Goal: Task Accomplishment & Management: Manage account settings

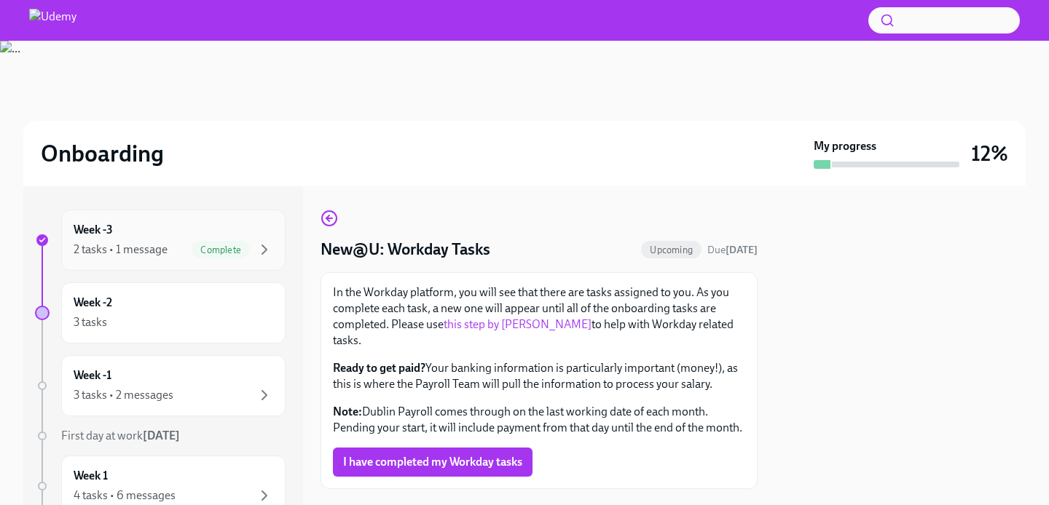
click at [219, 225] on div "Week -3 2 tasks • 1 message Complete" at bounding box center [174, 240] width 200 height 36
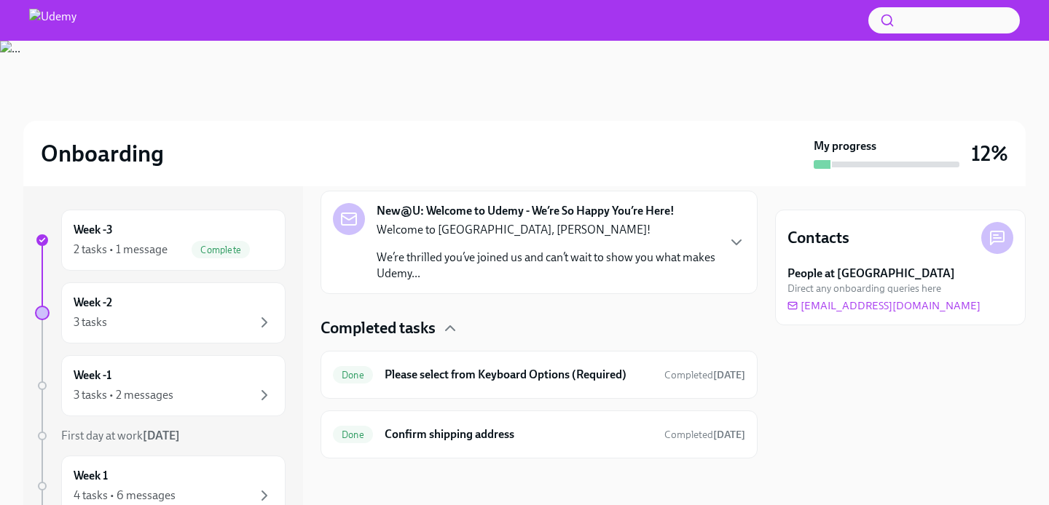
scroll to position [146, 0]
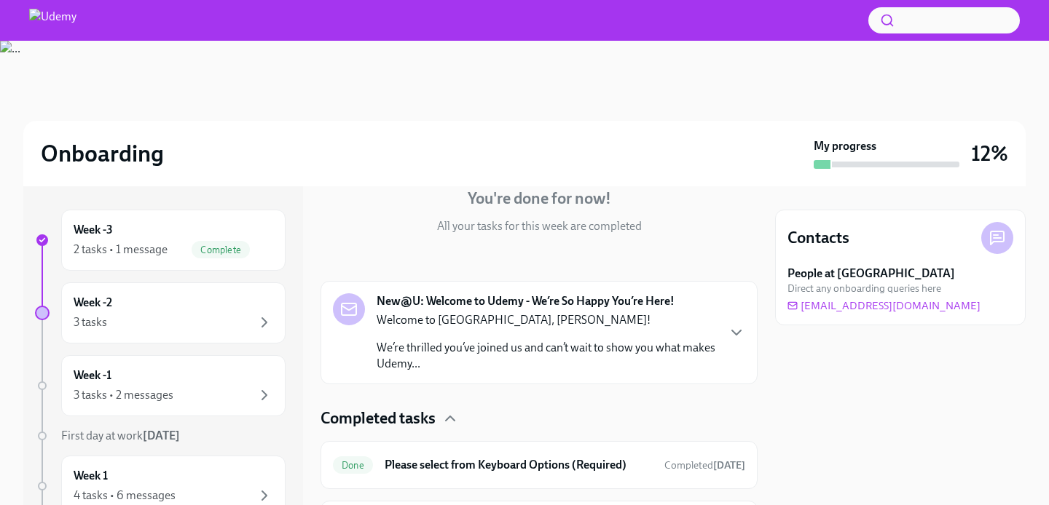
click at [598, 320] on p "Welcome to [GEOGRAPHIC_DATA], [PERSON_NAME]!" at bounding box center [546, 320] width 339 height 16
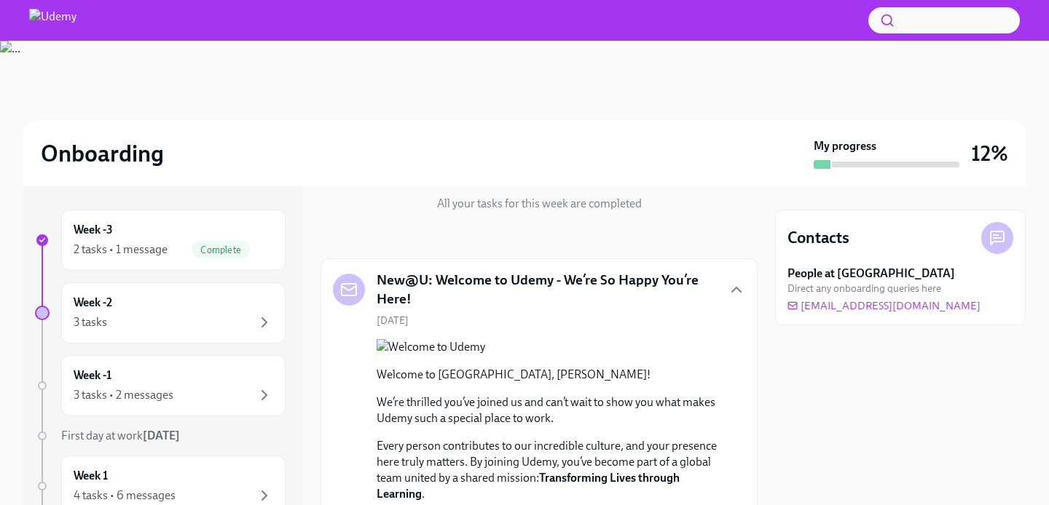
scroll to position [165, 0]
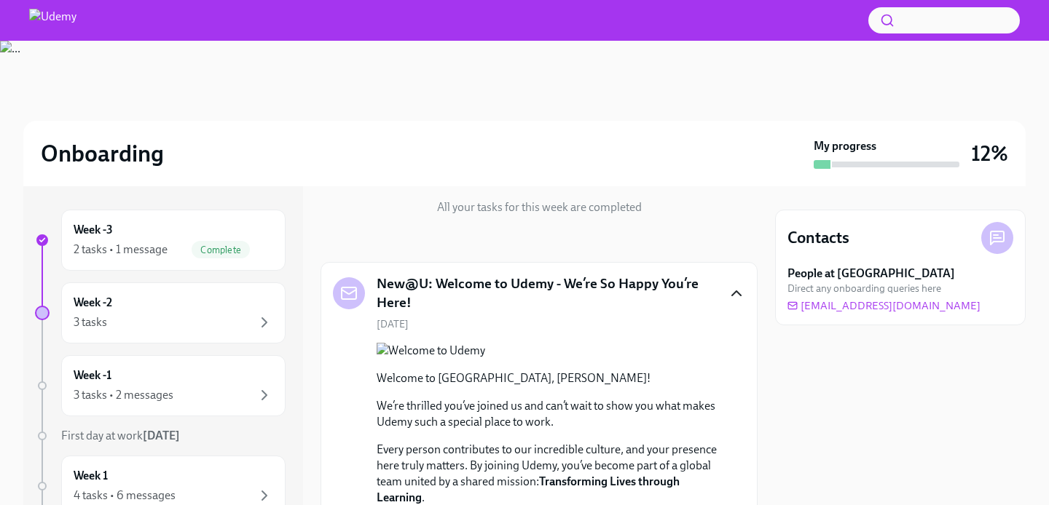
click at [729, 288] on icon "button" at bounding box center [736, 293] width 17 height 17
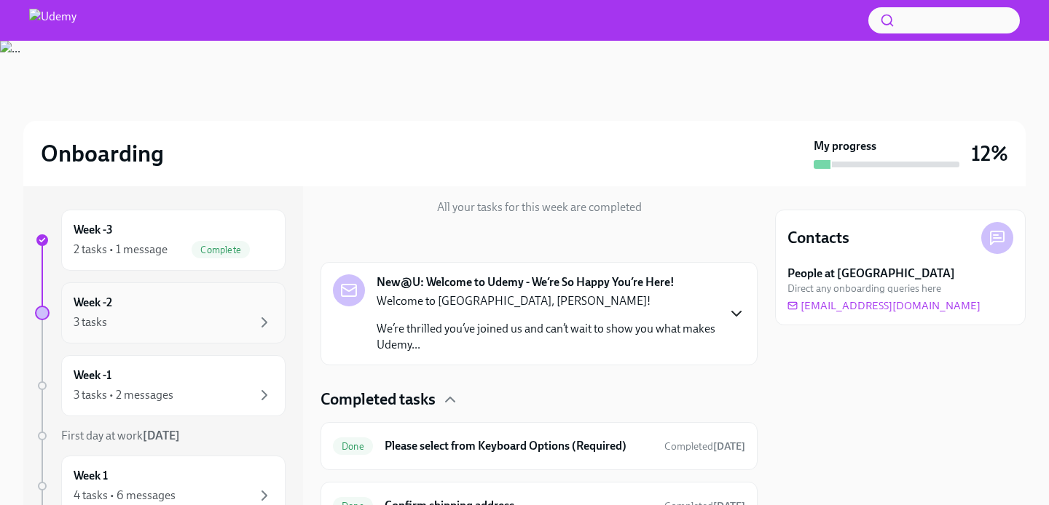
click at [189, 318] on div "3 tasks" at bounding box center [174, 322] width 200 height 17
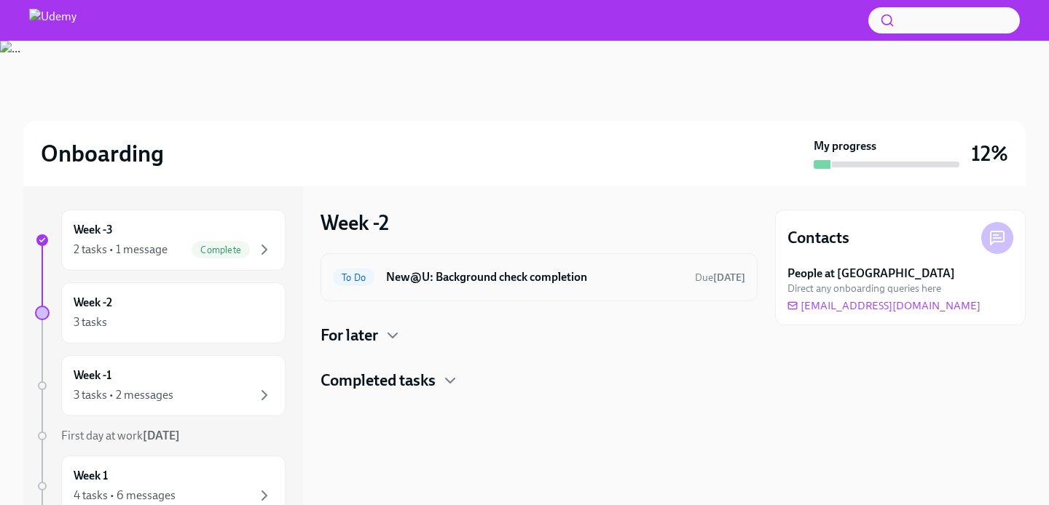
click at [507, 275] on h6 "New@U: Background check completion" at bounding box center [534, 277] width 297 height 16
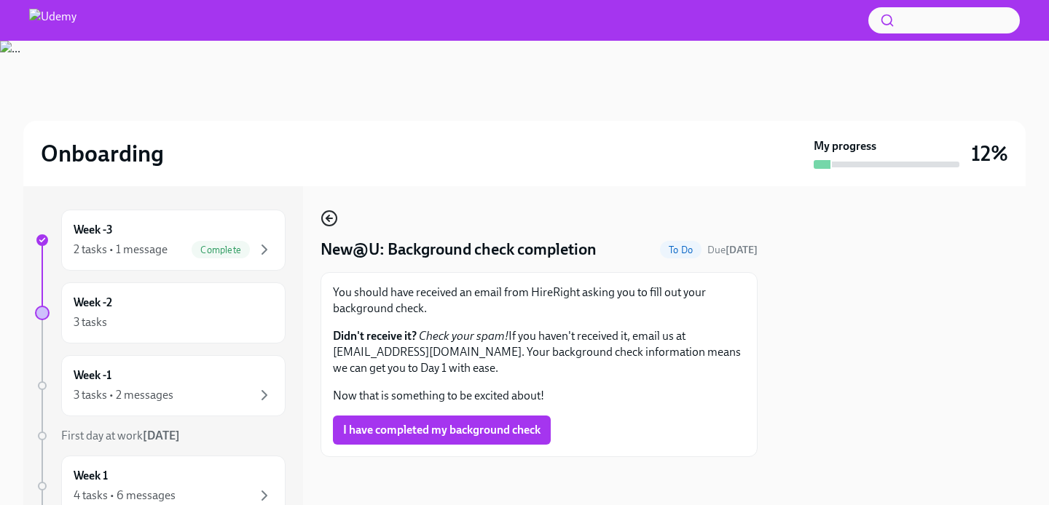
click at [331, 219] on icon "button" at bounding box center [329, 219] width 6 height 0
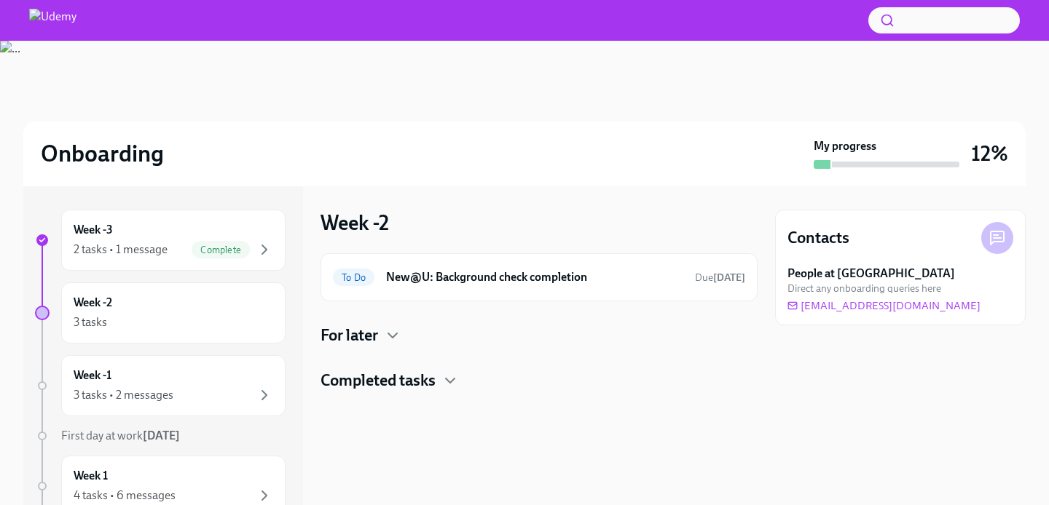
click at [384, 342] on div "For later" at bounding box center [538, 336] width 437 height 22
